Goal: Information Seeking & Learning: Learn about a topic

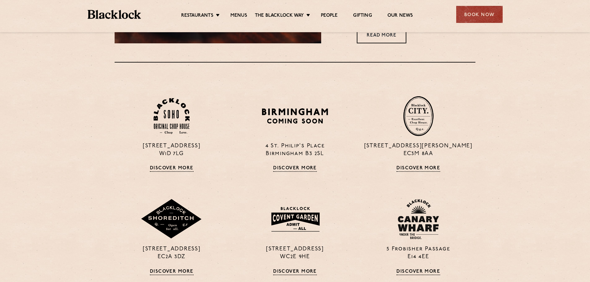
scroll to position [434, 0]
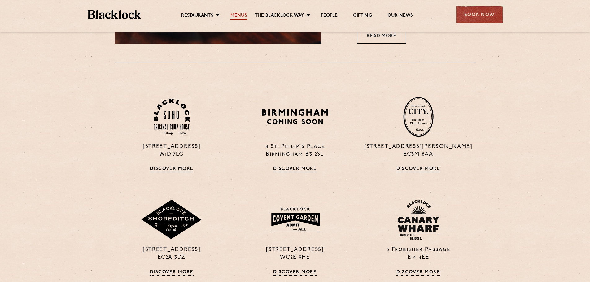
click at [233, 16] on link "Menus" at bounding box center [239, 16] width 17 height 7
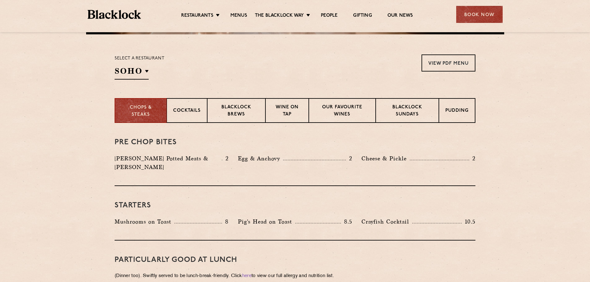
scroll to position [186, 0]
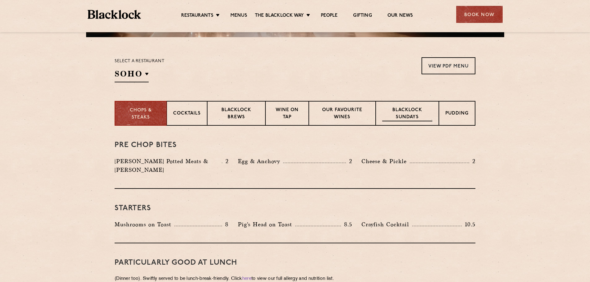
click at [401, 113] on p "Blacklock Sundays" at bounding box center [407, 114] width 50 height 15
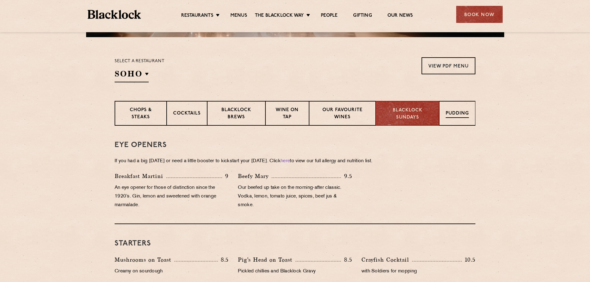
click at [456, 110] on div "Pudding" at bounding box center [457, 113] width 36 height 25
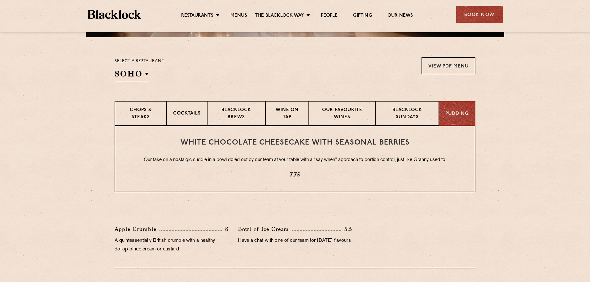
click at [110, 116] on div "Chops & Steaks Cocktails Blacklock Brews Wine on Tap Our favourite wines Blackl…" at bounding box center [295, 113] width 376 height 25
click at [113, 115] on div "Chops & Steaks Cocktails Blacklock Brews Wine on Tap Our favourite wines Blackl…" at bounding box center [295, 113] width 376 height 25
click at [130, 112] on p "Chops & Steaks" at bounding box center [140, 114] width 39 height 15
